Goal: Navigation & Orientation: Find specific page/section

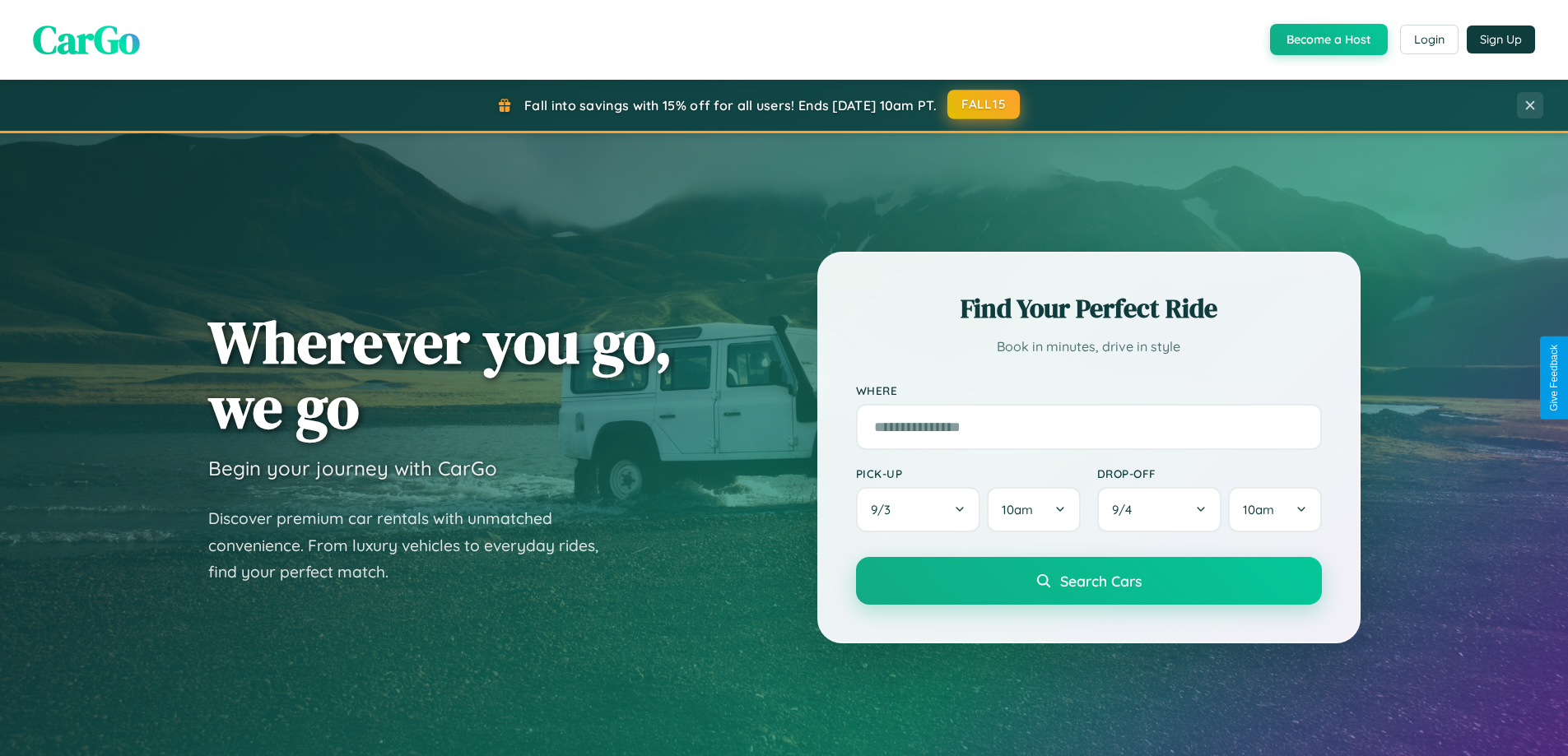
click at [984, 105] on button "FALL15" at bounding box center [983, 105] width 72 height 30
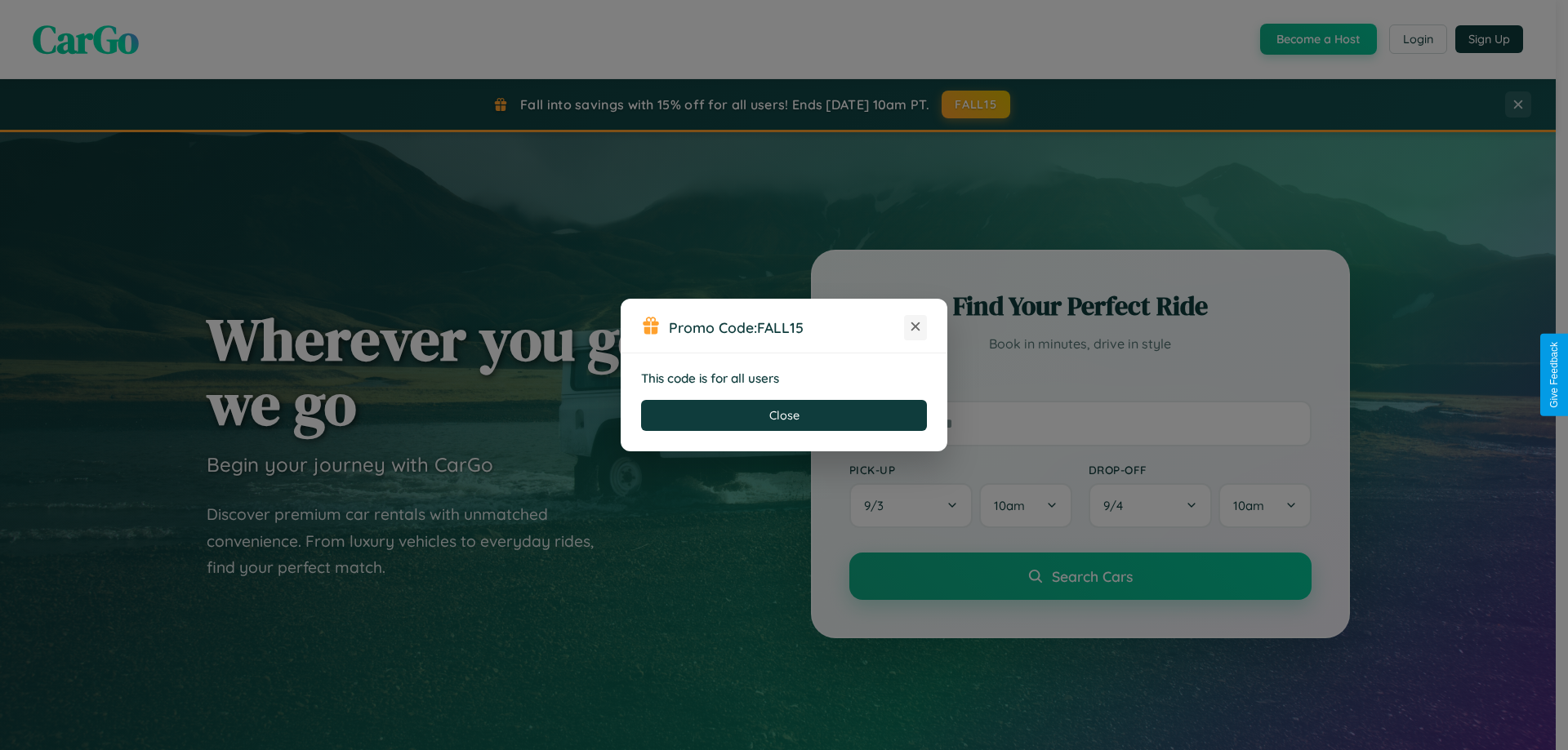
click at [915, 328] on icon at bounding box center [915, 327] width 16 height 16
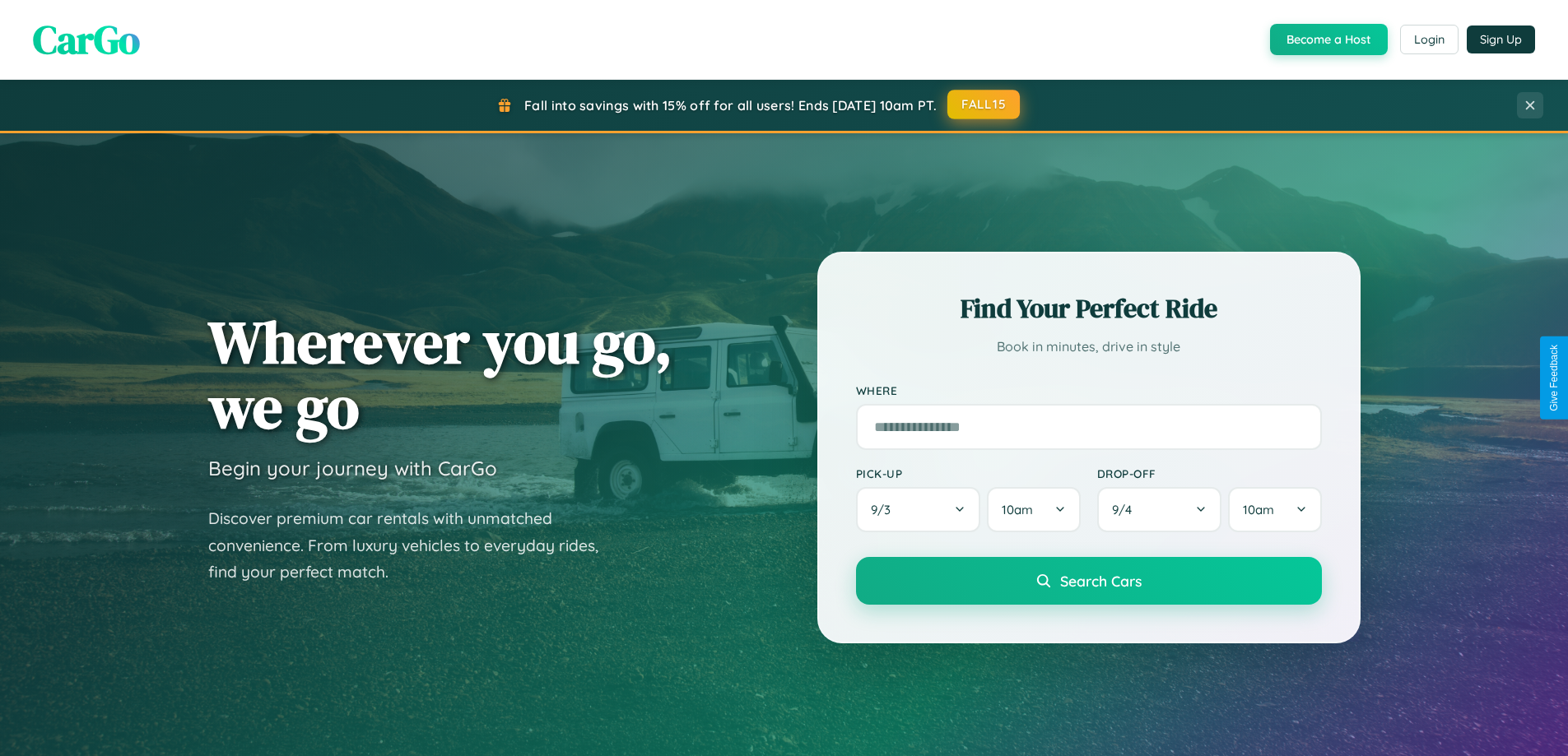
click at [984, 105] on button "FALL15" at bounding box center [983, 105] width 72 height 30
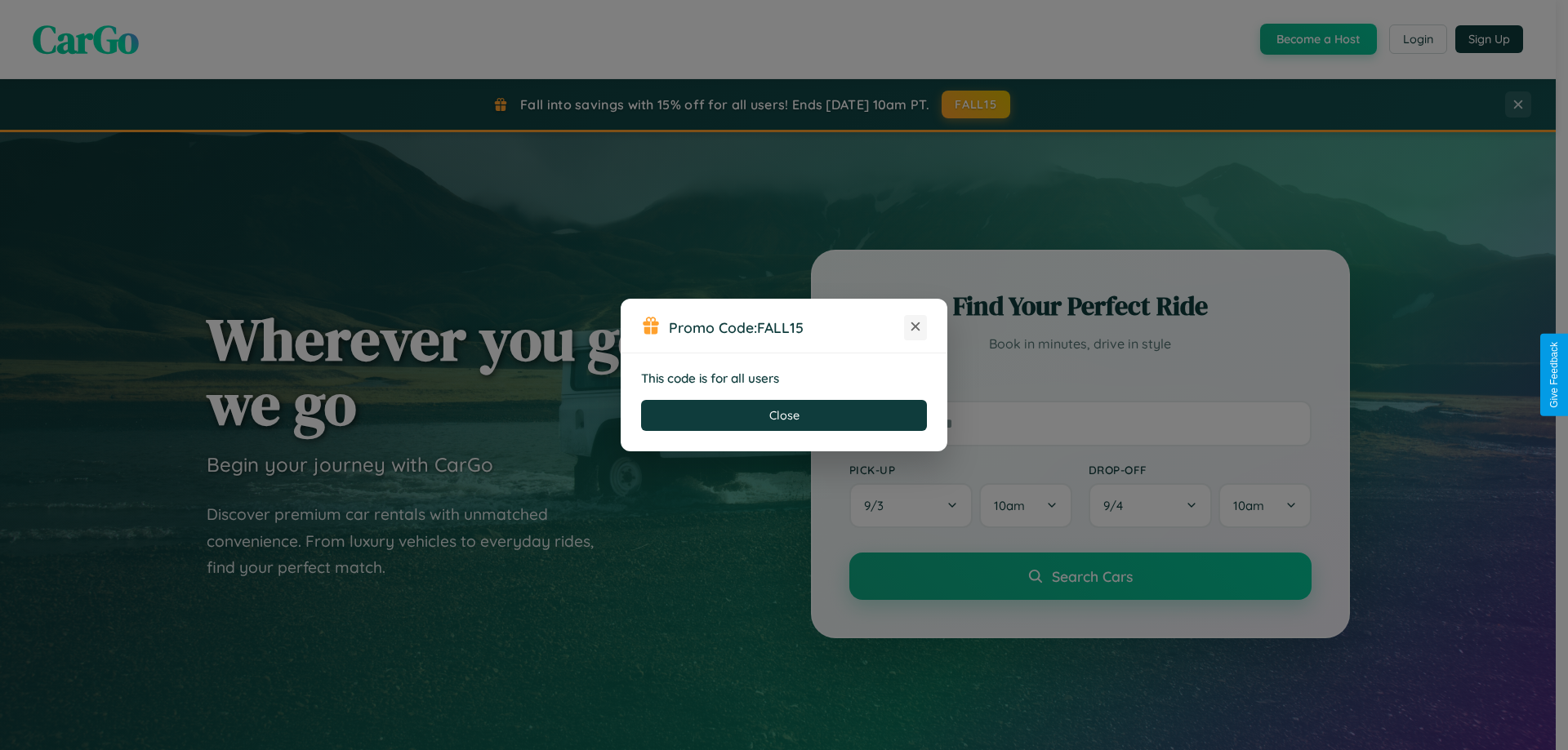
click at [915, 328] on icon at bounding box center [915, 327] width 16 height 16
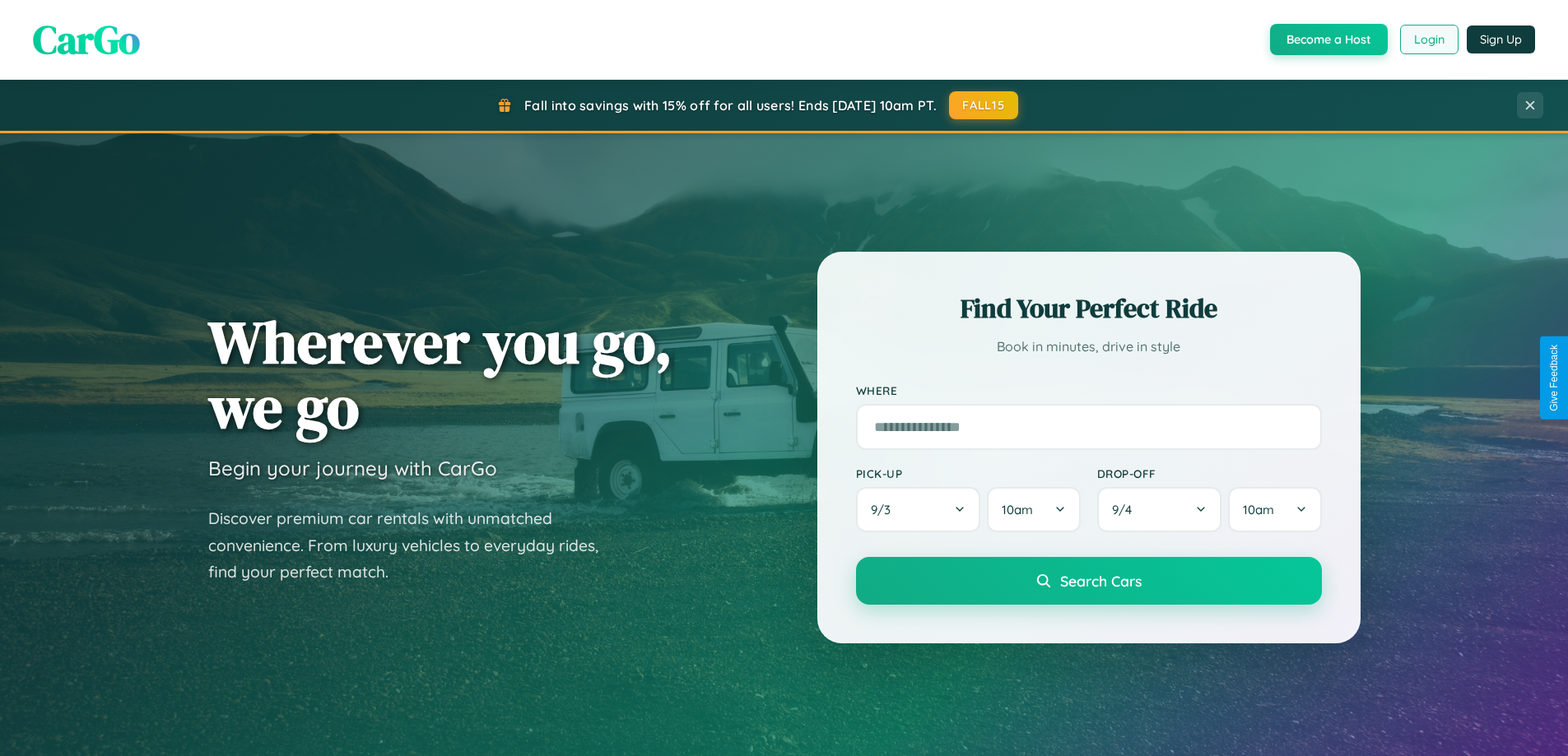
click at [1428, 40] on button "Login" at bounding box center [1429, 40] width 58 height 30
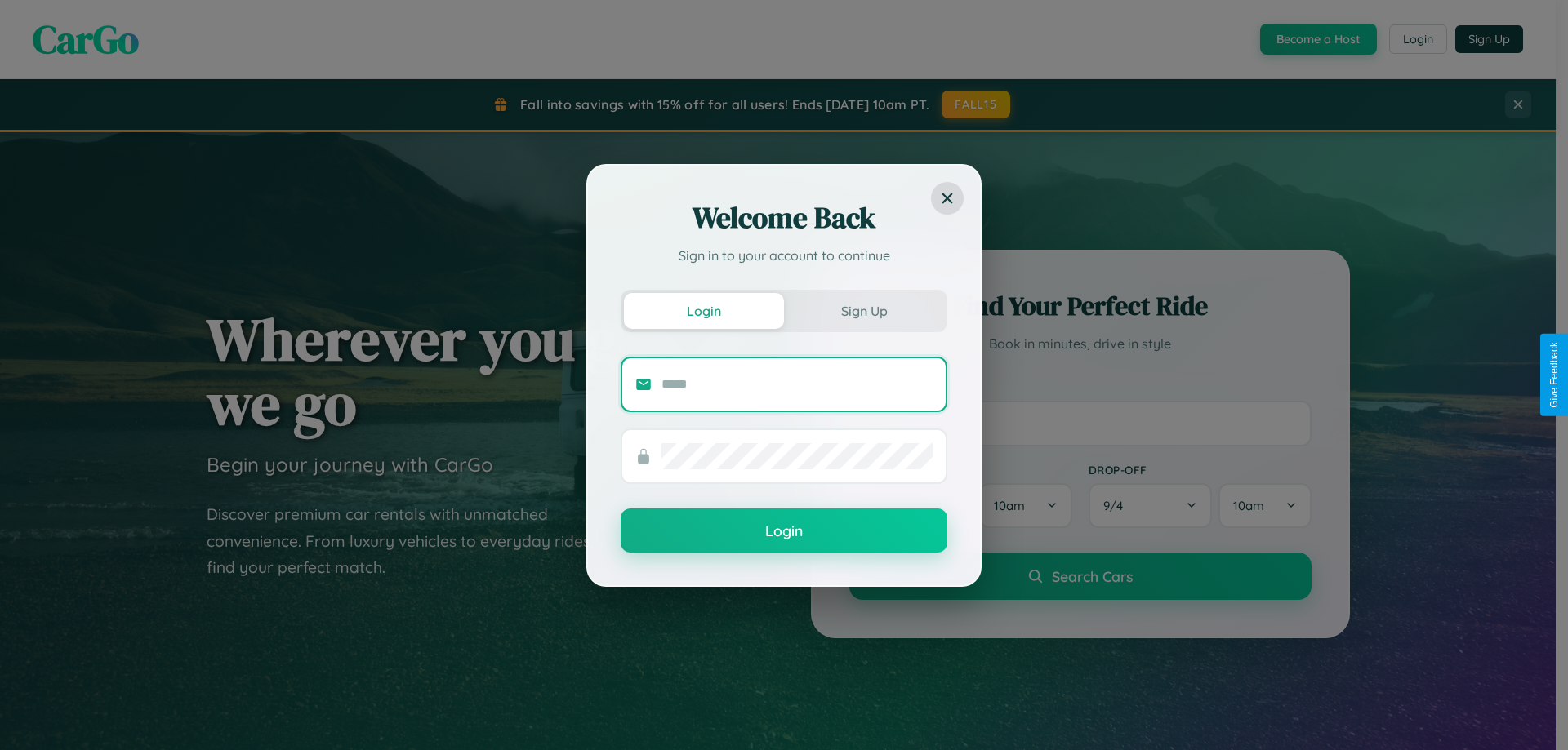
click at [797, 384] on input "text" at bounding box center [797, 385] width 271 height 26
type input "**********"
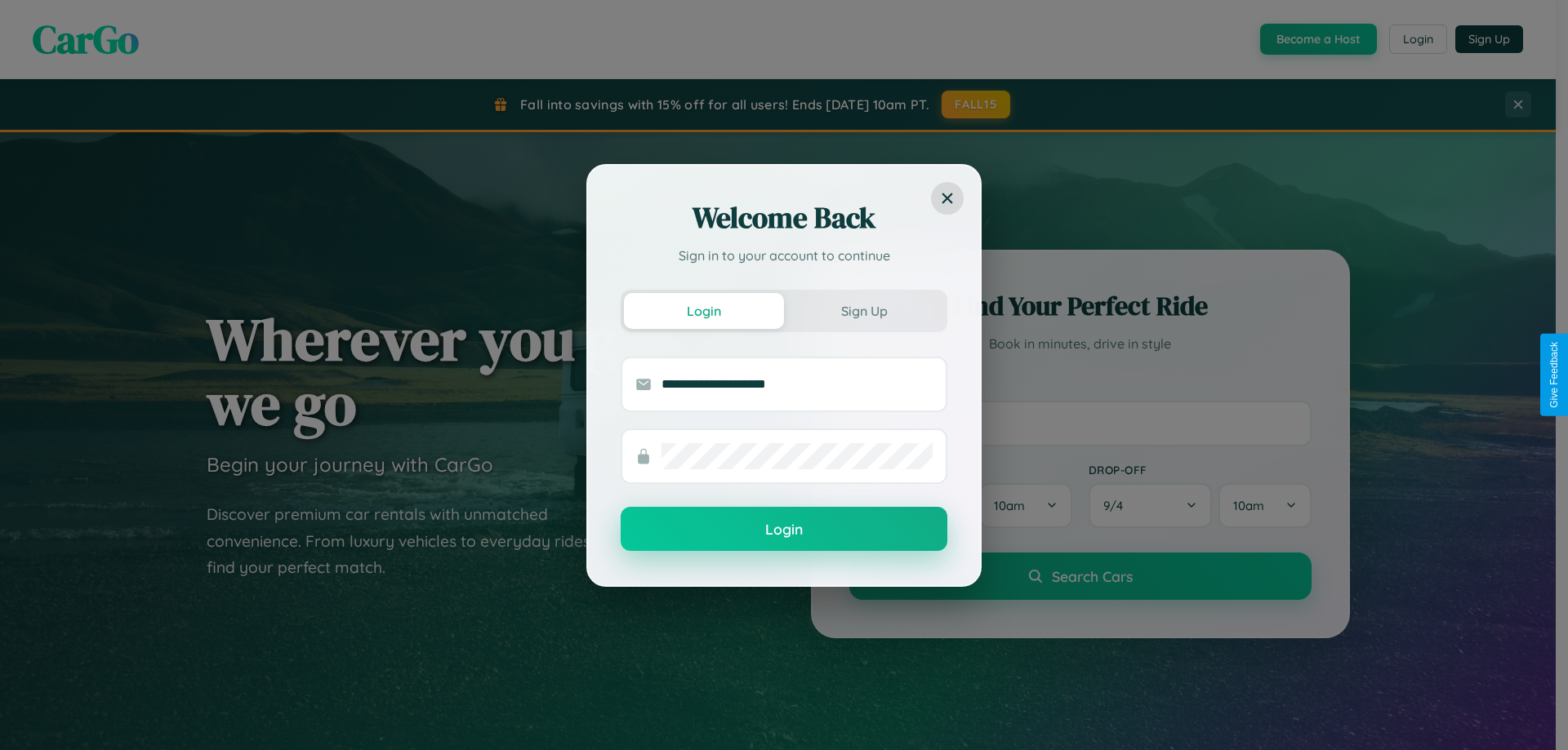
click at [784, 530] on button "Login" at bounding box center [784, 529] width 327 height 44
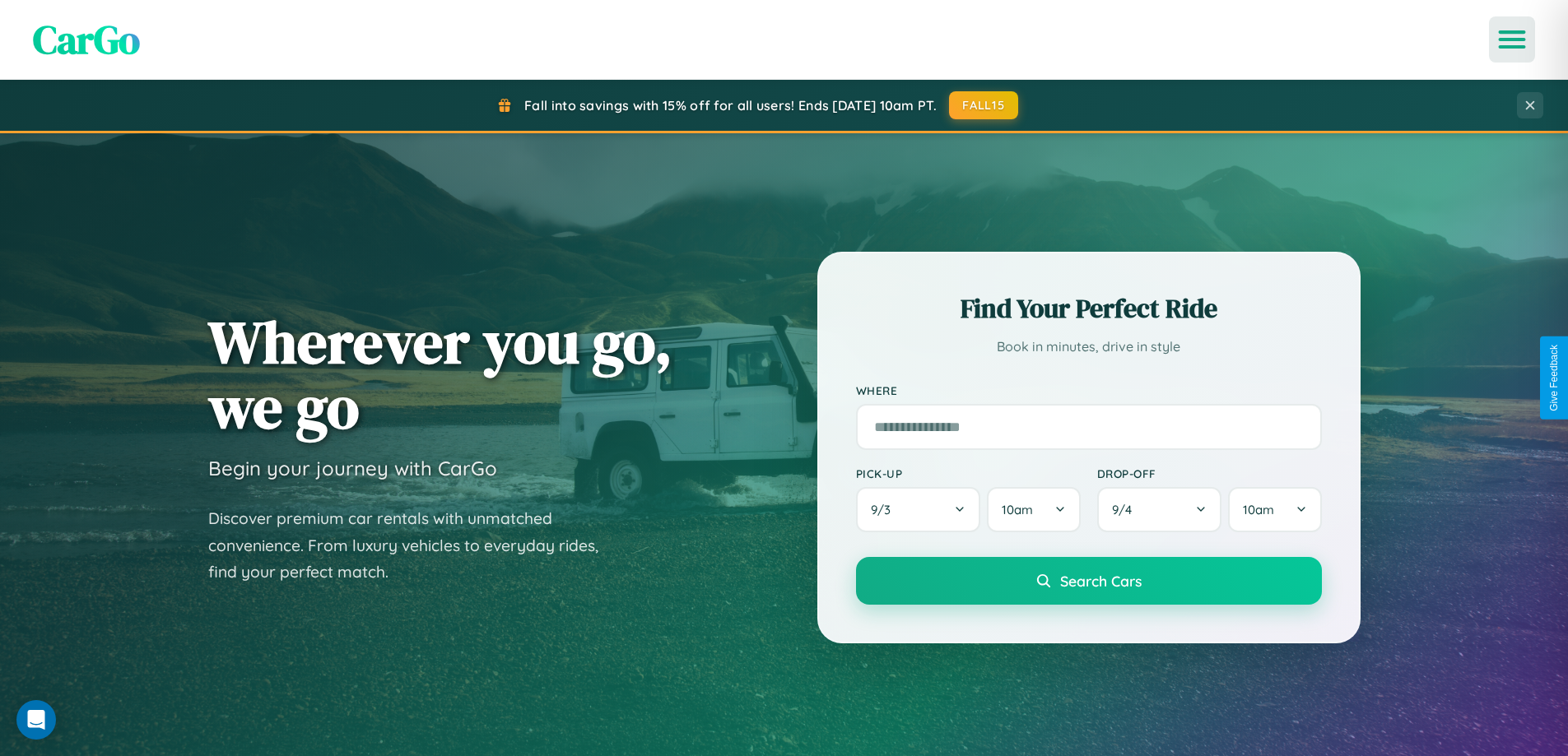
click at [1512, 40] on icon "Open menu" at bounding box center [1512, 40] width 24 height 15
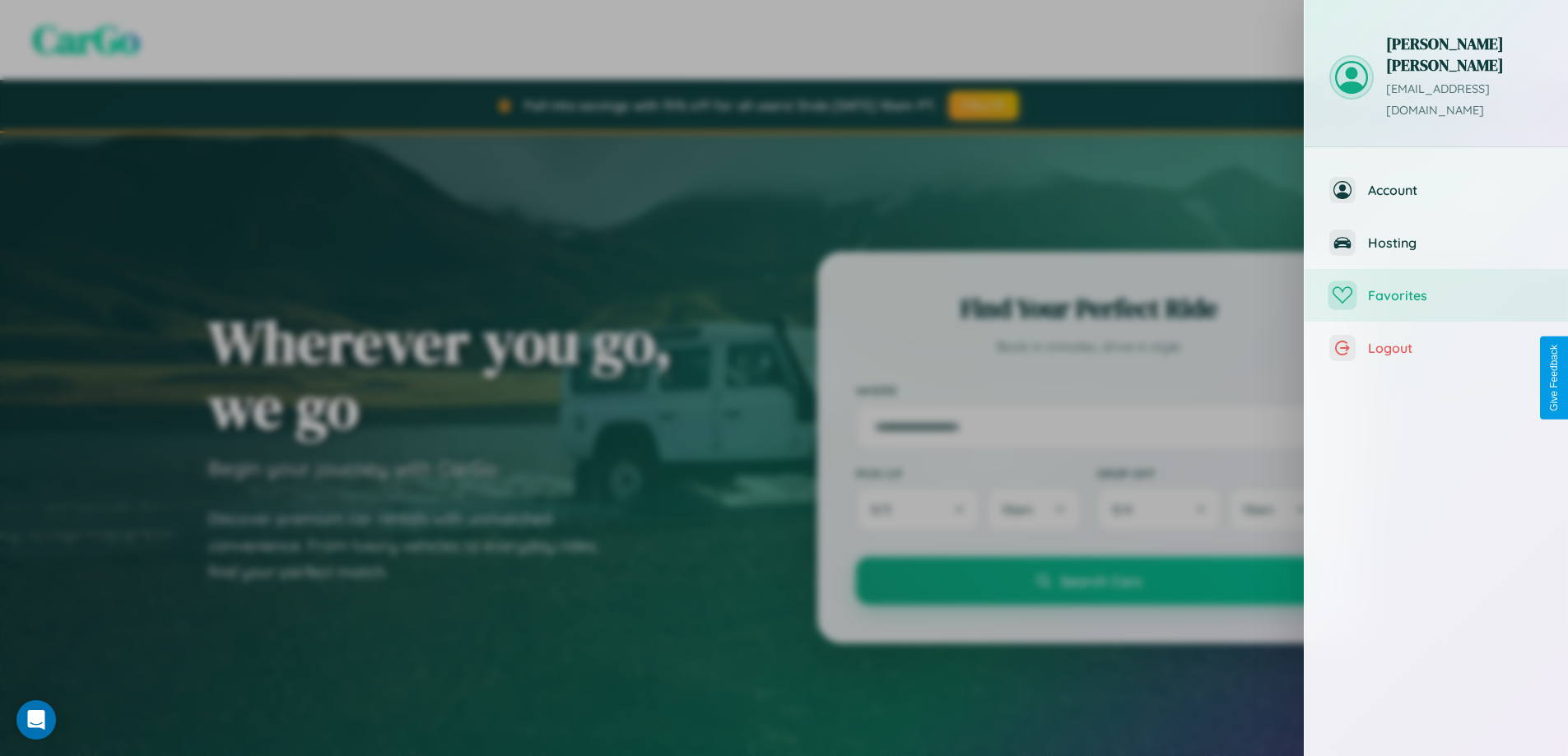
click at [1436, 287] on span "Favorites" at bounding box center [1455, 296] width 175 height 16
